Goal: Information Seeking & Learning: Learn about a topic

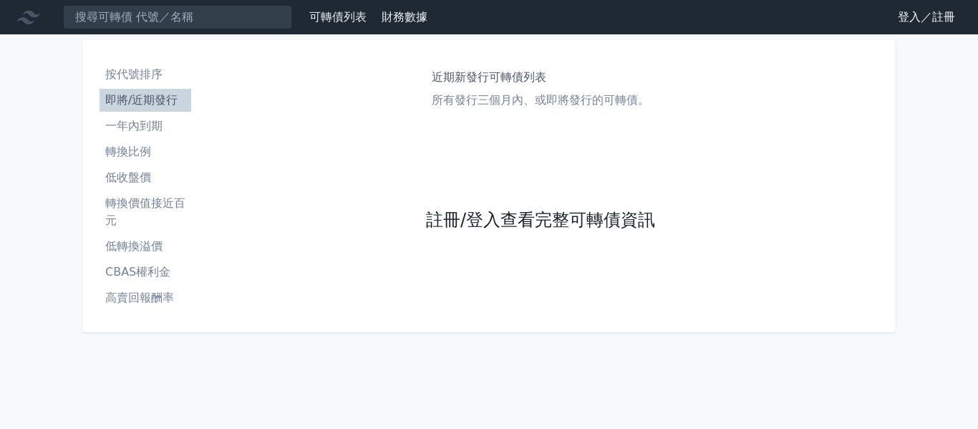
click at [515, 219] on link "註冊/登入查看完整可轉債資訊" at bounding box center [540, 220] width 229 height 23
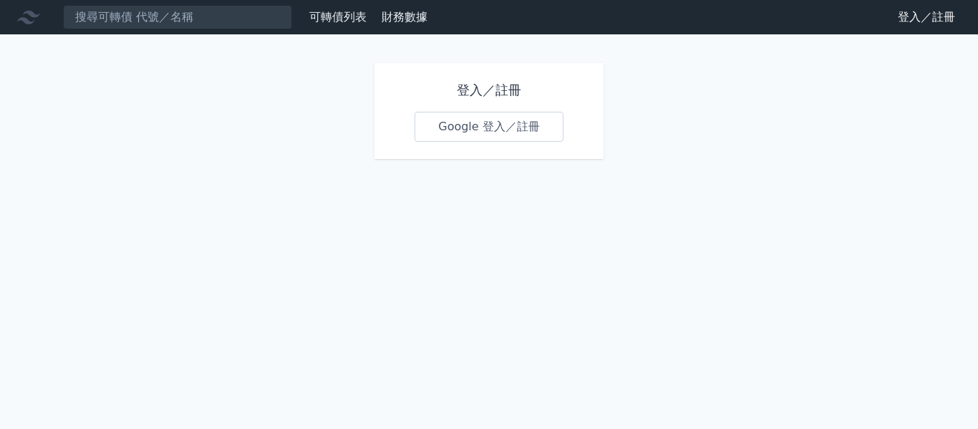
click at [467, 131] on link "Google 登入／註冊" at bounding box center [488, 127] width 149 height 30
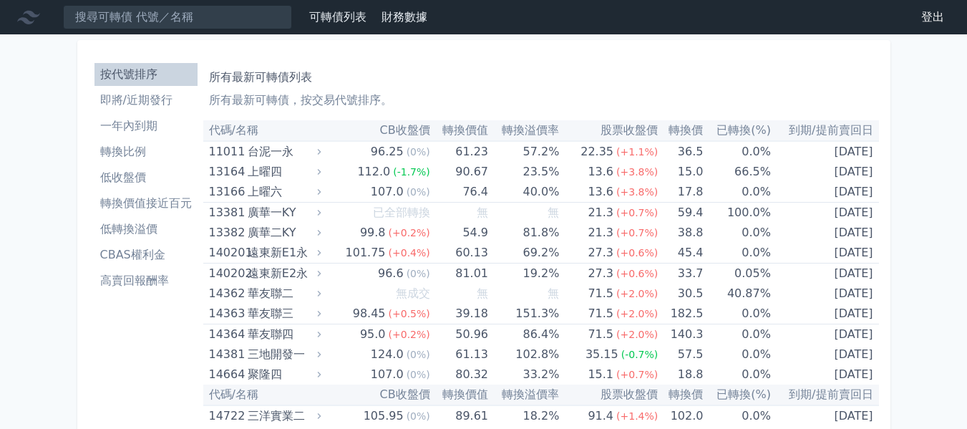
click at [140, 97] on li "即將/近期發行" at bounding box center [145, 100] width 103 height 17
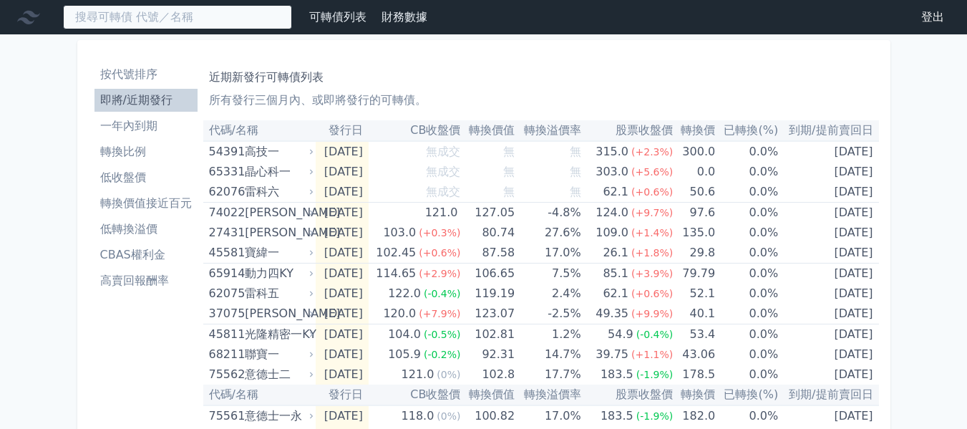
click at [104, 6] on input at bounding box center [177, 17] width 229 height 24
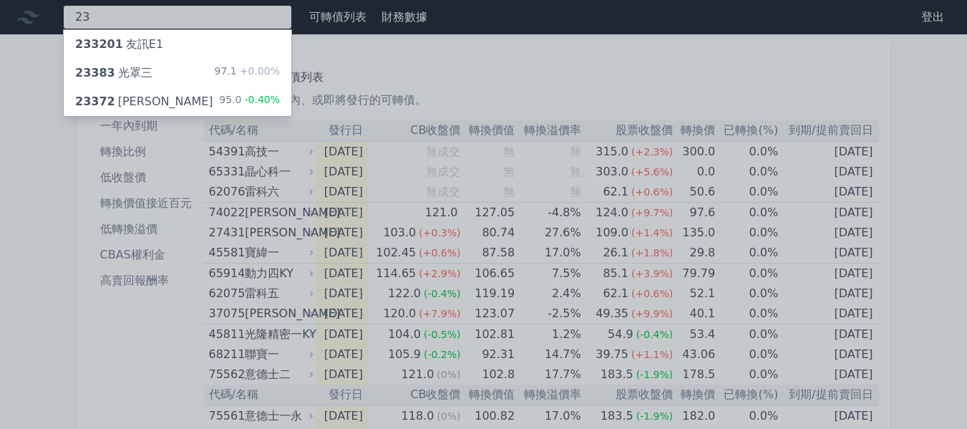
type input "2"
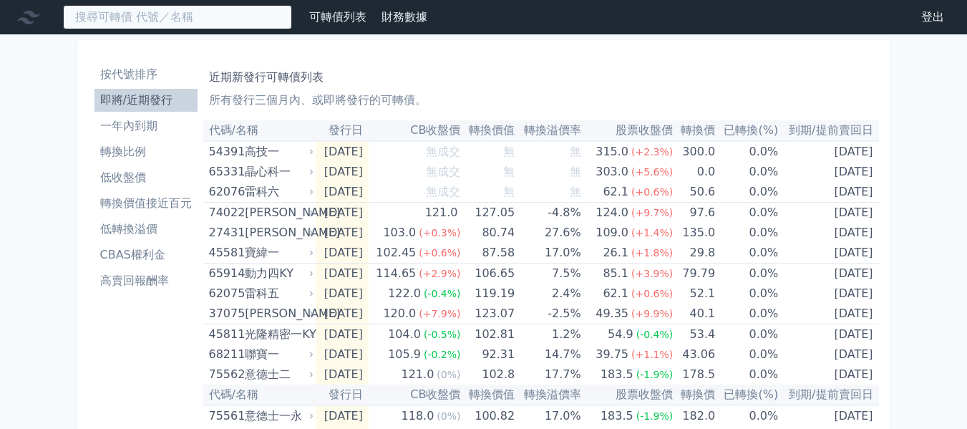
click at [182, 9] on input at bounding box center [177, 17] width 229 height 24
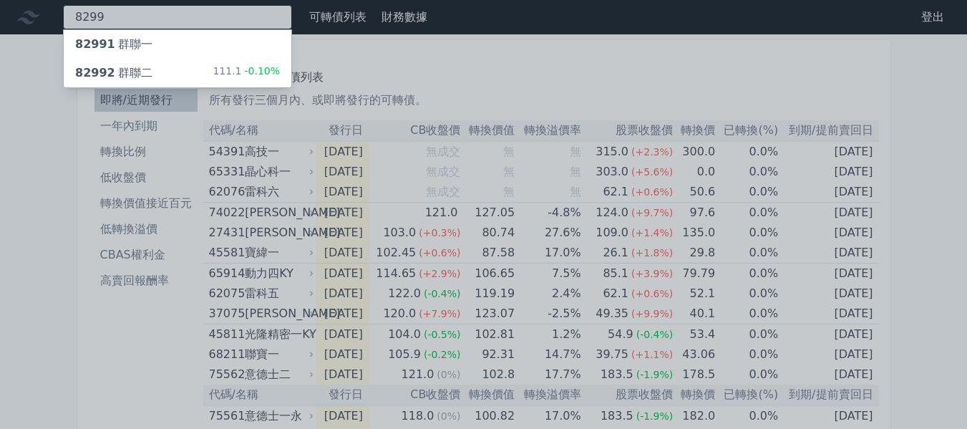
type input "8299"
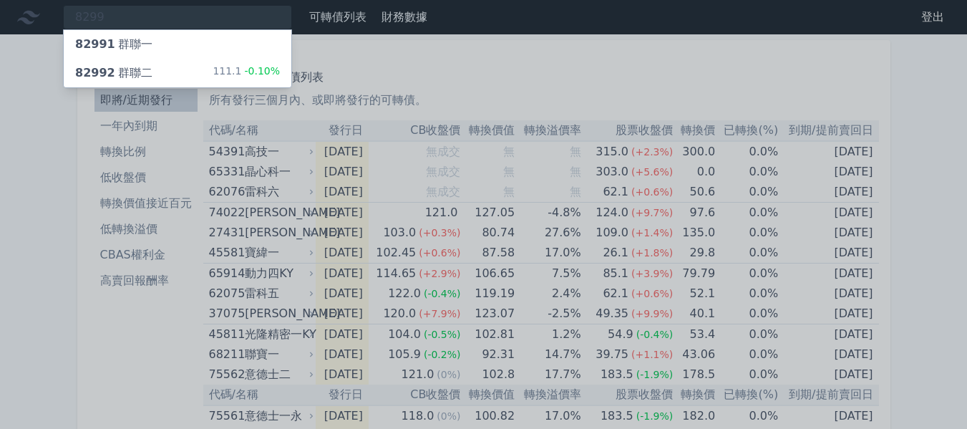
click at [125, 79] on div "82992 群聯二" at bounding box center [113, 72] width 77 height 17
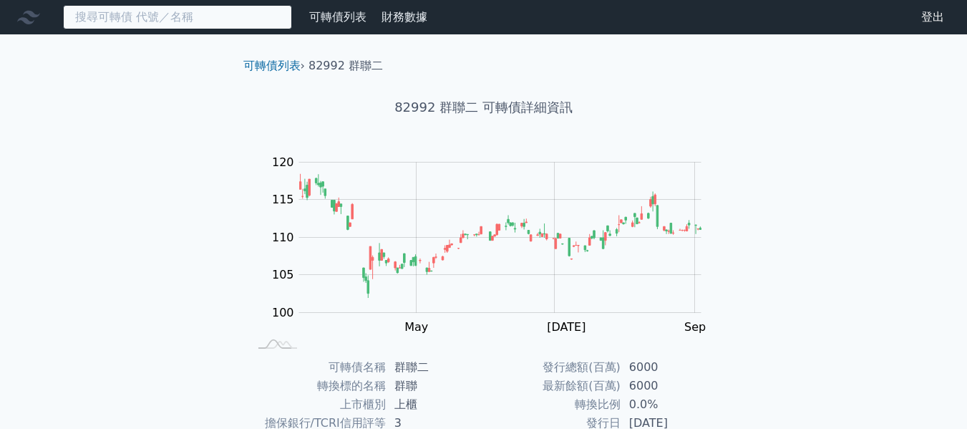
click at [122, 10] on input at bounding box center [177, 17] width 229 height 24
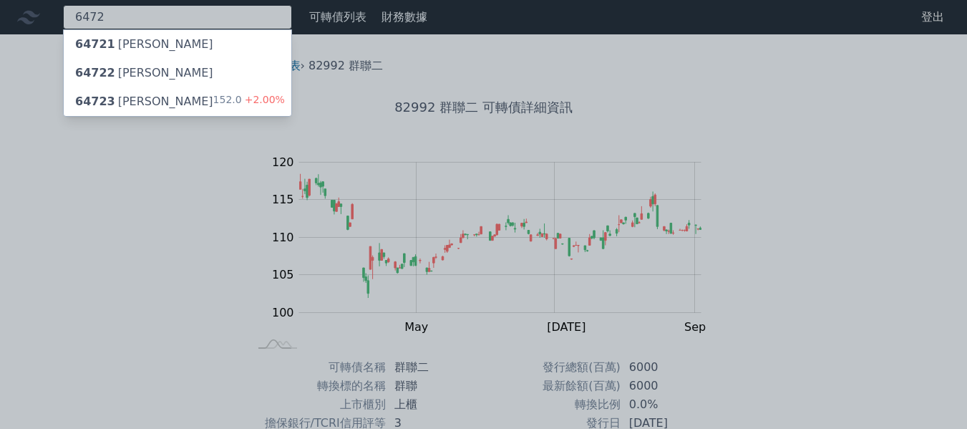
type input "6472"
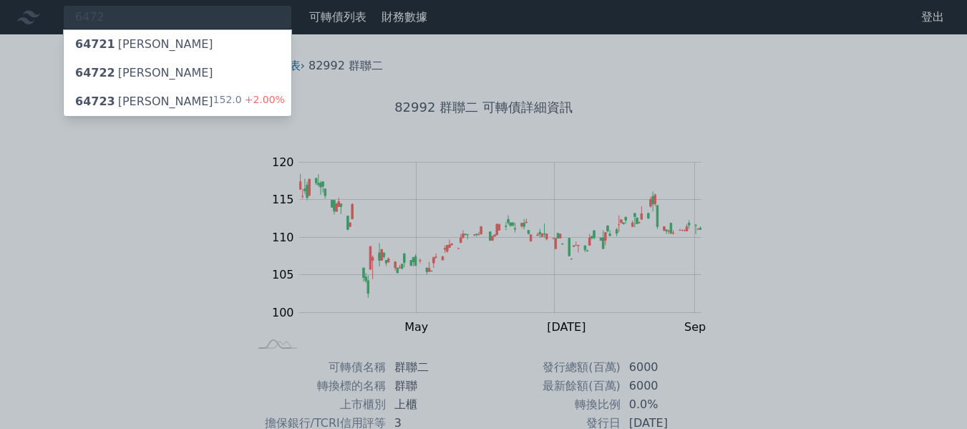
drag, startPoint x: 130, startPoint y: 100, endPoint x: 146, endPoint y: 111, distance: 19.7
click at [130, 100] on div "64723 [PERSON_NAME]" at bounding box center [144, 101] width 138 height 17
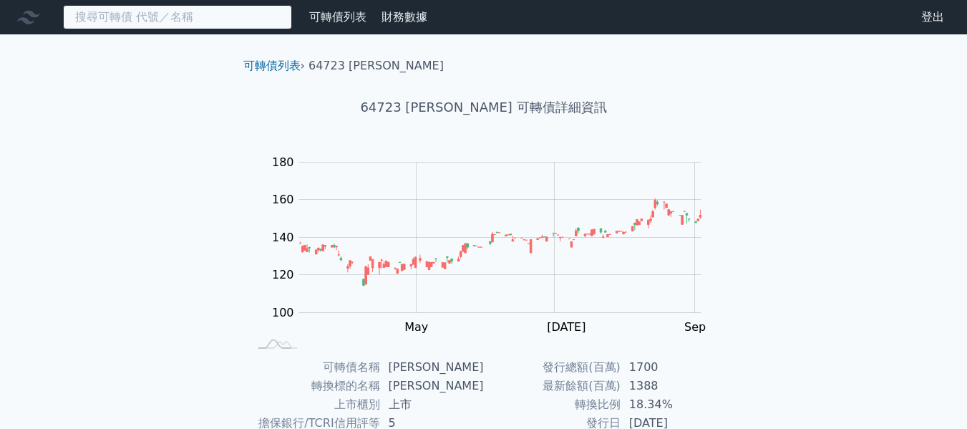
click at [122, 6] on input at bounding box center [177, 17] width 229 height 24
type input "2383"
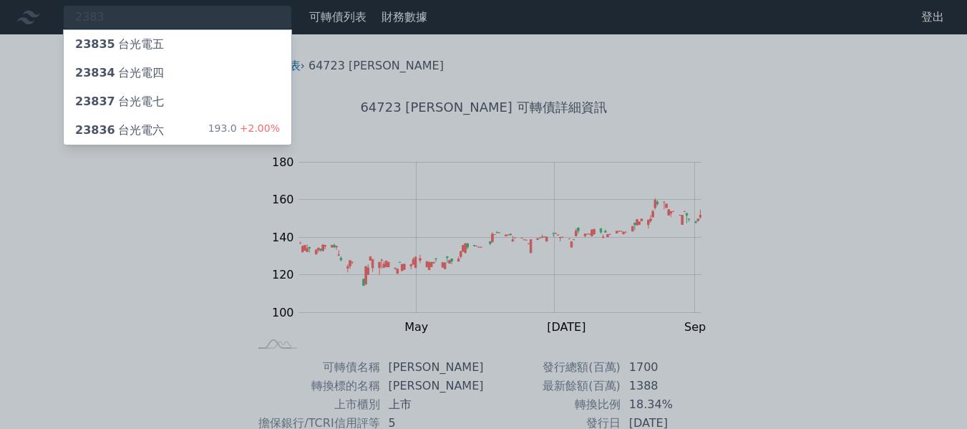
click at [146, 137] on div "23836 台光電六" at bounding box center [119, 130] width 89 height 17
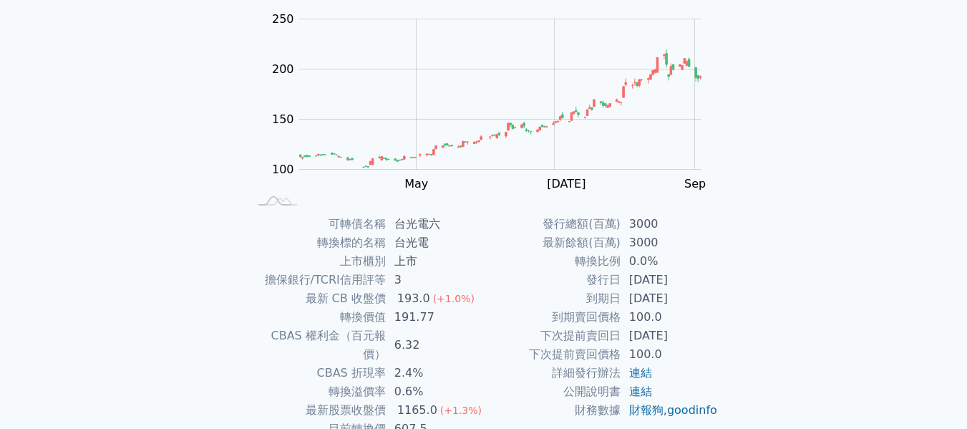
scroll to position [215, 0]
